Goal: Check status: Check status

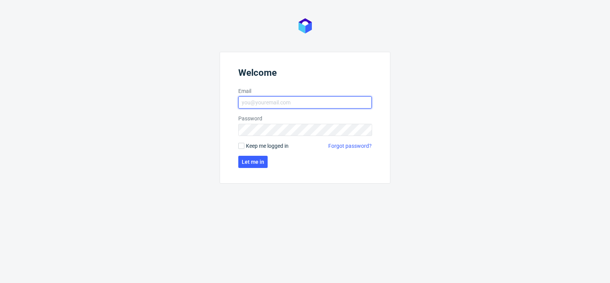
type input "matteo.corsico@packhelp.com"
click at [249, 146] on span "Keep me logged in" at bounding box center [267, 146] width 43 height 8
click at [244, 146] on input "Keep me logged in" at bounding box center [241, 146] width 6 height 6
checkbox input "true"
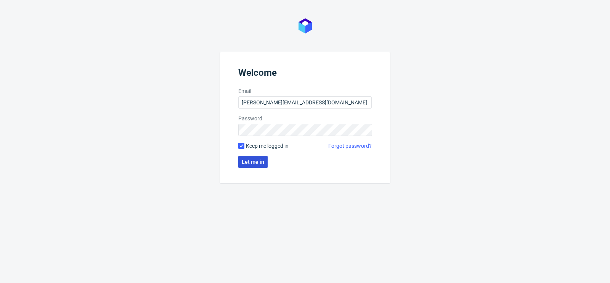
click at [255, 166] on button "Let me in" at bounding box center [252, 162] width 29 height 12
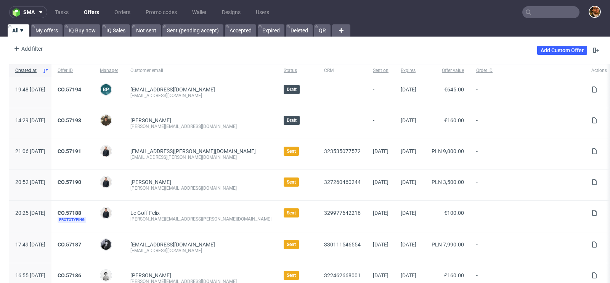
click at [526, 14] on input "text" at bounding box center [550, 12] width 57 height 12
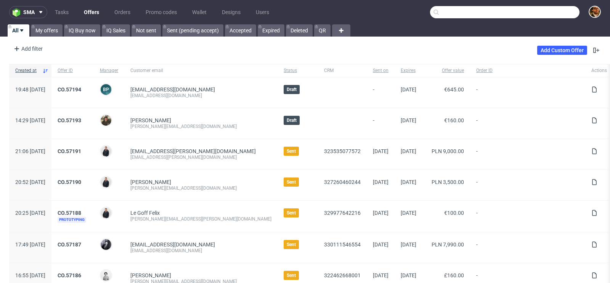
paste input "R985100637"
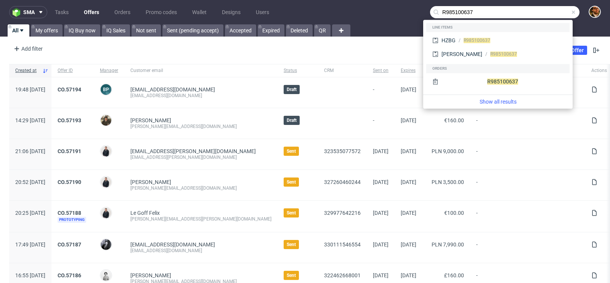
type input "R985100637"
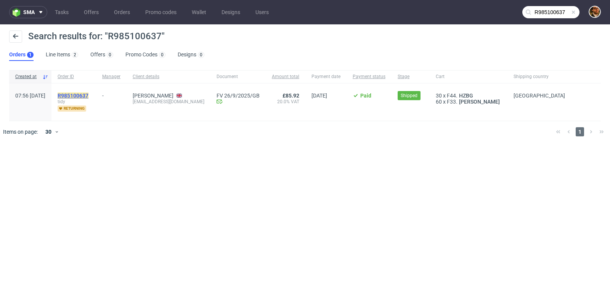
click at [88, 94] on mark "R985100637" at bounding box center [73, 96] width 31 height 6
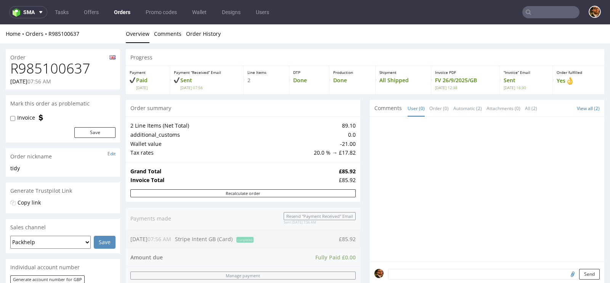
scroll to position [377, 0]
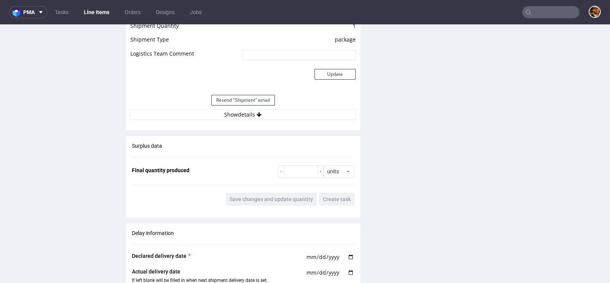
scroll to position [851, 0]
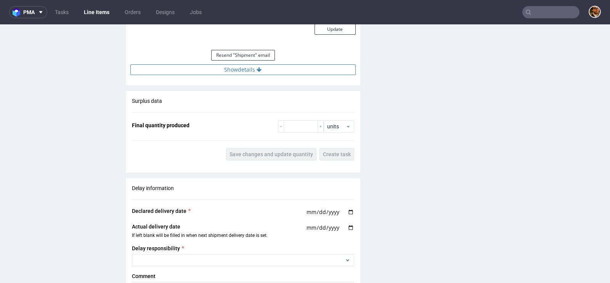
click at [256, 70] on icon at bounding box center [258, 69] width 5 height 5
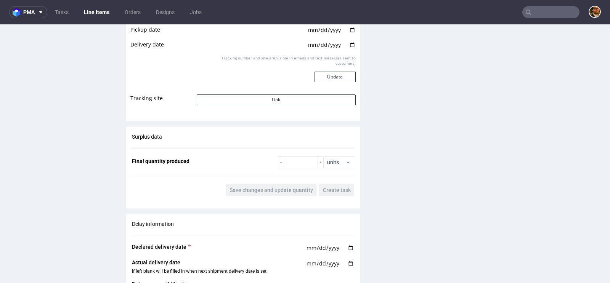
scroll to position [979, 0]
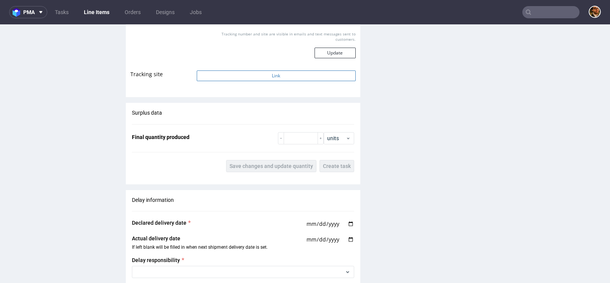
click at [261, 75] on button "Link" at bounding box center [276, 75] width 159 height 11
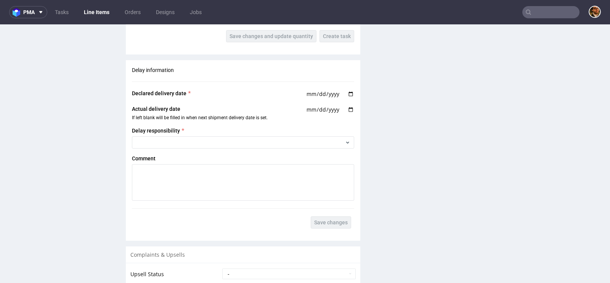
scroll to position [1116, 0]
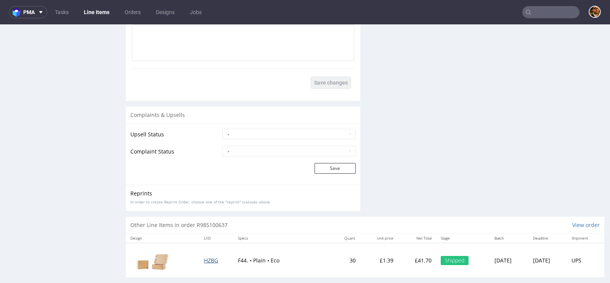
click at [204, 257] on span "HZBG" at bounding box center [211, 260] width 14 height 7
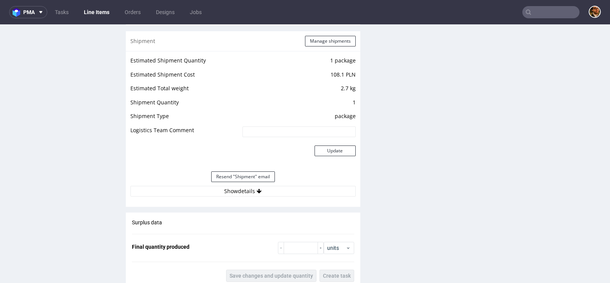
scroll to position [872, 0]
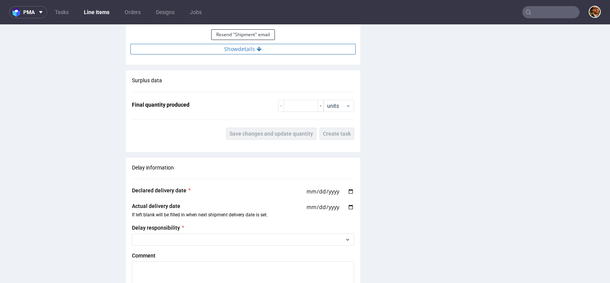
click at [245, 46] on button "Show details" at bounding box center [242, 49] width 225 height 11
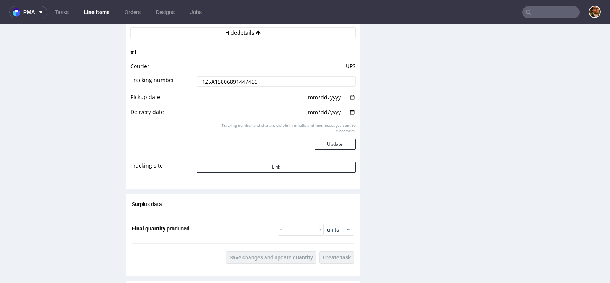
scroll to position [901, 0]
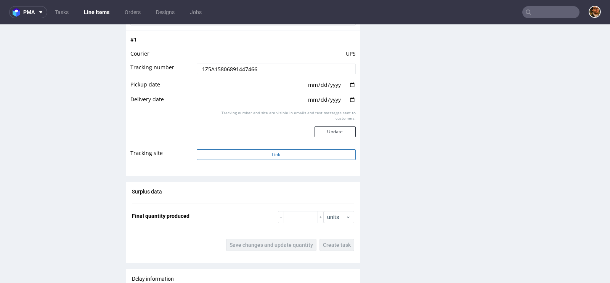
click at [266, 152] on button "Link" at bounding box center [276, 154] width 159 height 11
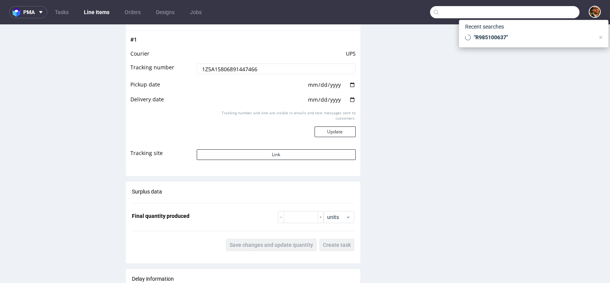
click at [535, 6] on input "text" at bounding box center [504, 12] width 149 height 12
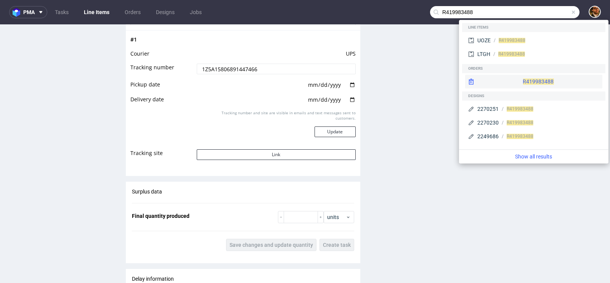
type input "R419983488"
click at [532, 83] on div "R419983488" at bounding box center [533, 82] width 137 height 14
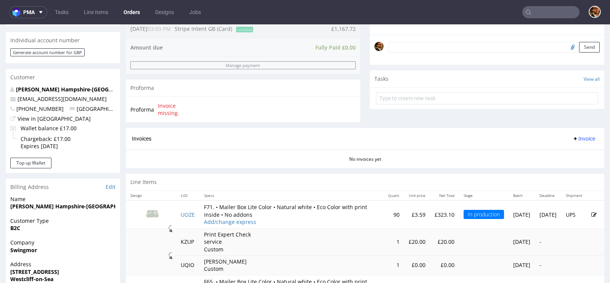
scroll to position [347, 0]
